Goal: Task Accomplishment & Management: Manage account settings

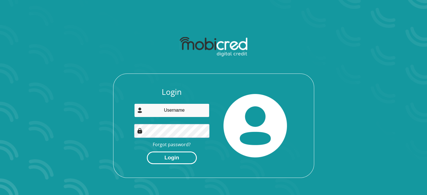
type input "[EMAIL_ADDRESS][DOMAIN_NAME]"
click at [157, 159] on button "Login" at bounding box center [172, 158] width 50 height 13
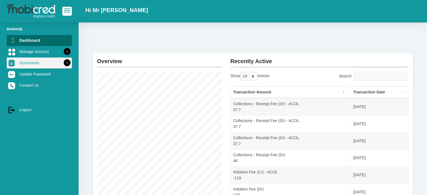
click at [31, 61] on link "Documents" at bounding box center [39, 63] width 65 height 11
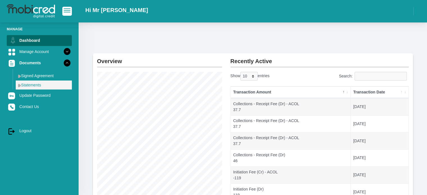
click at [35, 84] on link "Statements" at bounding box center [44, 85] width 56 height 9
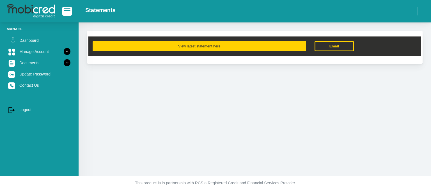
click at [172, 46] on button "View latest statement here" at bounding box center [200, 46] width 214 height 10
click at [227, 46] on button "View latest statement here" at bounding box center [200, 46] width 214 height 10
